Goal: Information Seeking & Learning: Learn about a topic

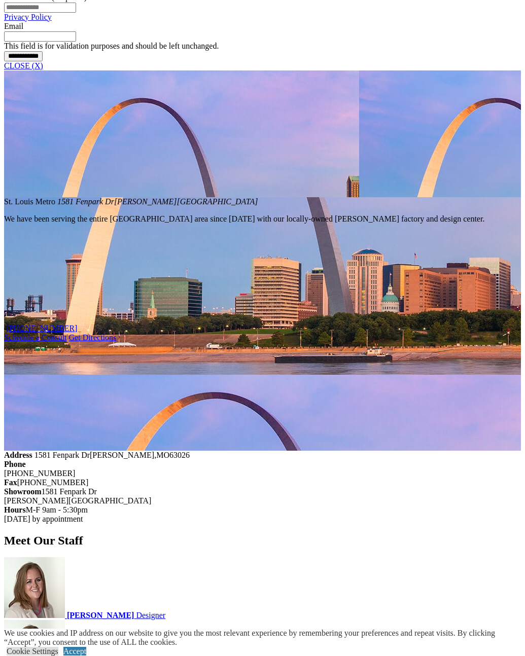
scroll to position [955, 0]
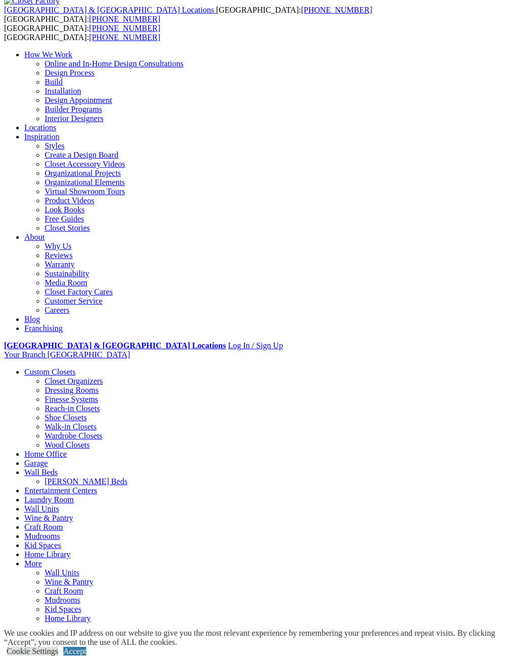
scroll to position [31, 0]
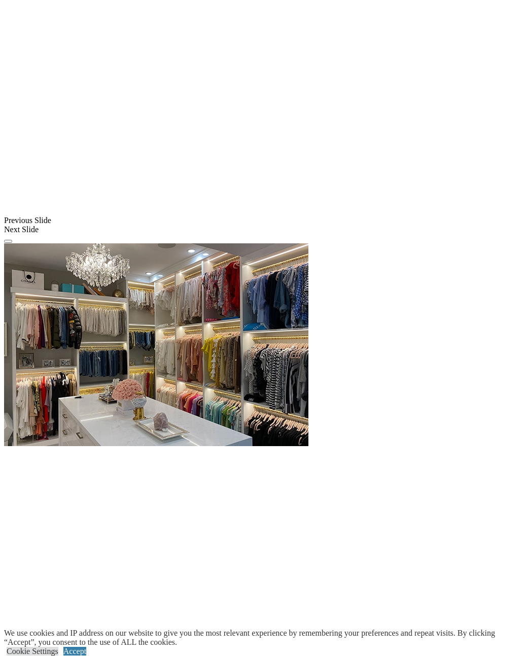
scroll to position [945, 0]
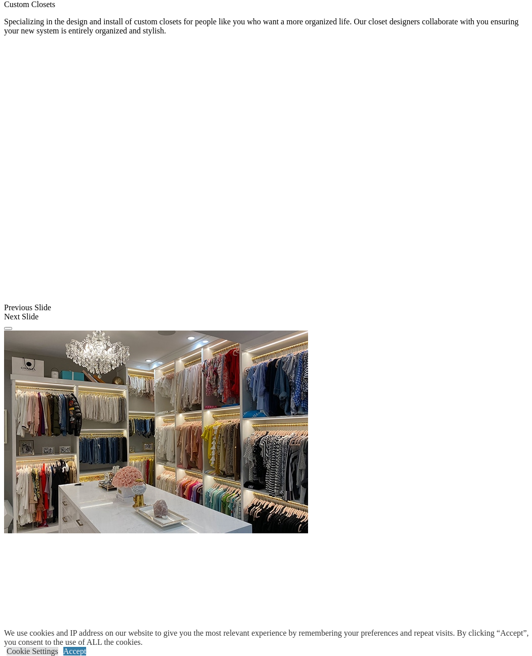
click at [0, 0] on span at bounding box center [0, 0] width 0 height 0
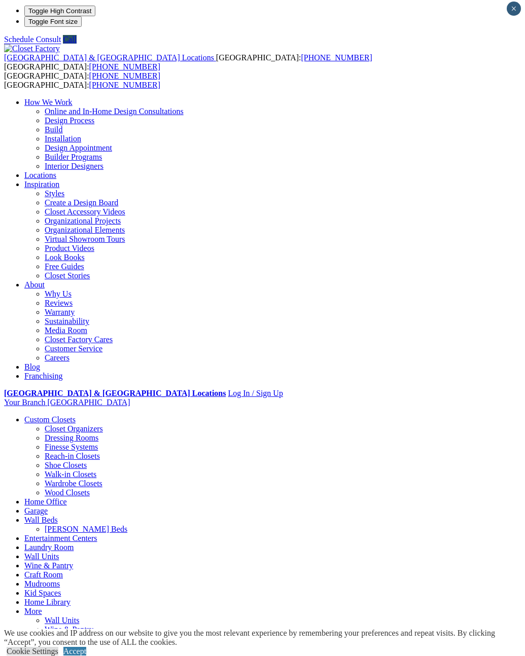
scroll to position [0, 0]
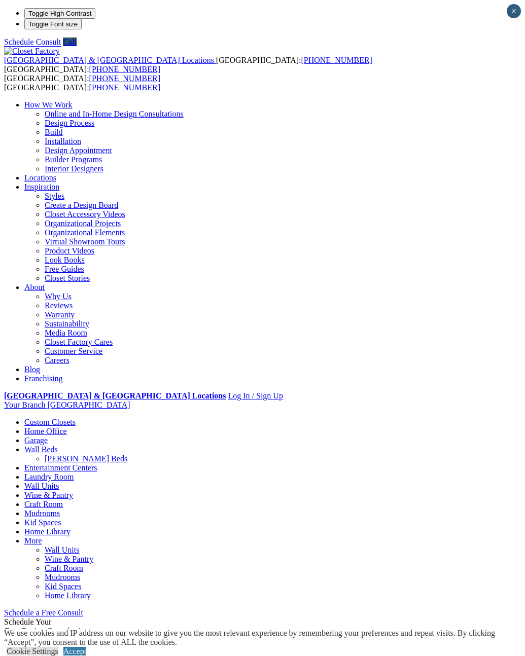
click at [67, 427] on link "Home Office" at bounding box center [45, 431] width 43 height 9
click at [83, 608] on span "Schedule a Free Consult (opens a dropdown menu)" at bounding box center [83, 612] width 0 height 9
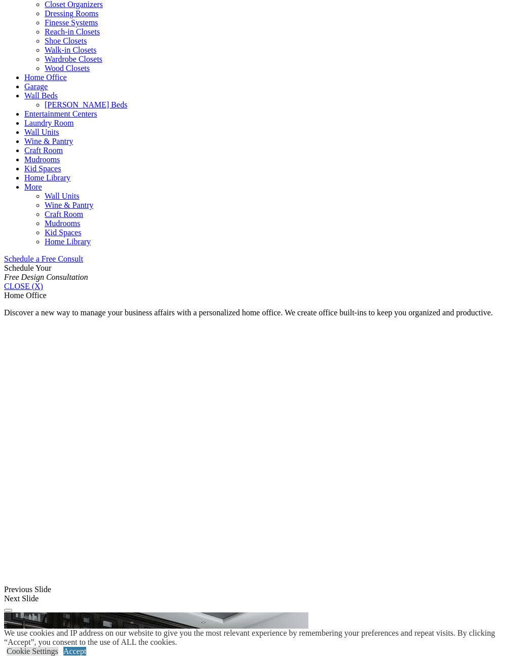
scroll to position [555, 0]
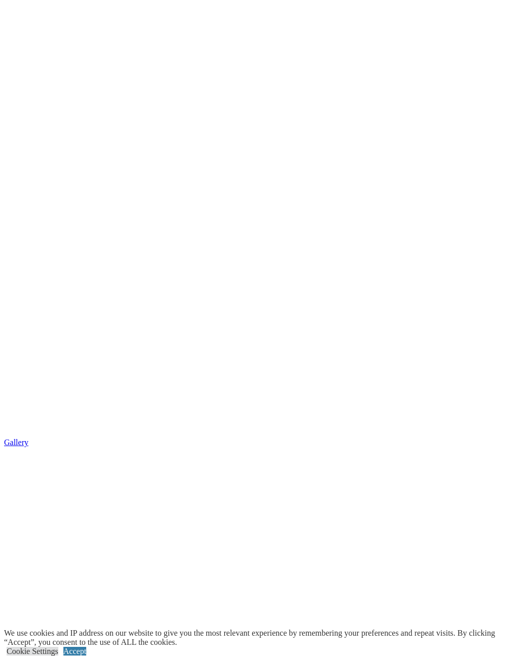
scroll to position [0, 0]
